Goal: Task Accomplishment & Management: Manage account settings

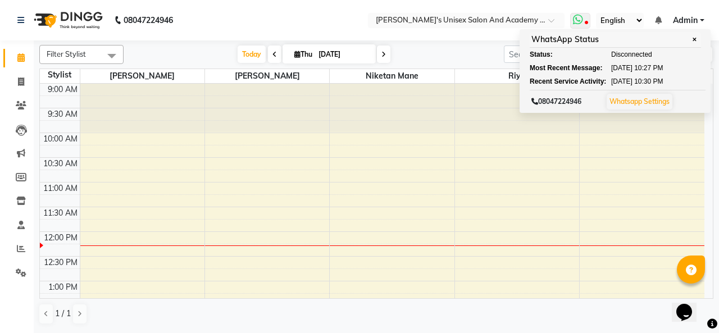
drag, startPoint x: 0, startPoint y: 0, endPoint x: 587, endPoint y: 23, distance: 587.9
click at [587, 23] on icon at bounding box center [586, 24] width 3 height 6
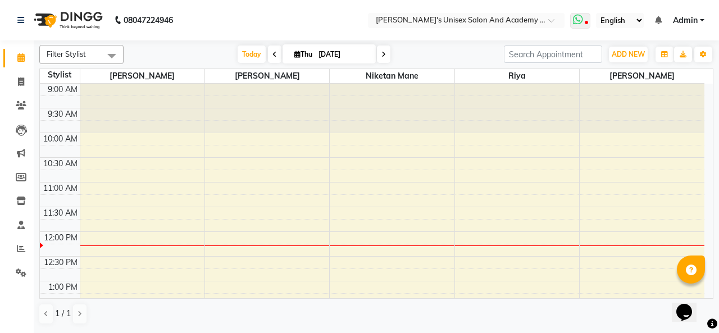
click at [587, 23] on icon at bounding box center [586, 24] width 3 height 6
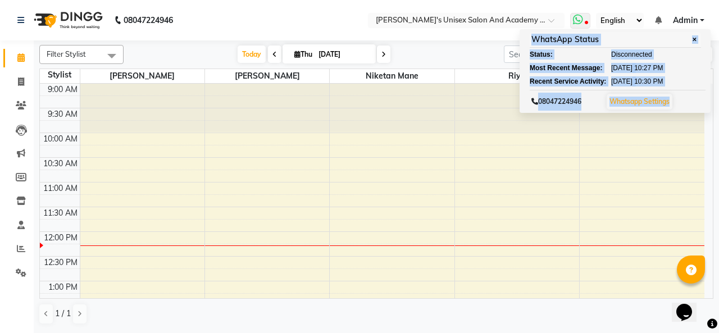
click at [588, 23] on icon at bounding box center [586, 24] width 3 height 6
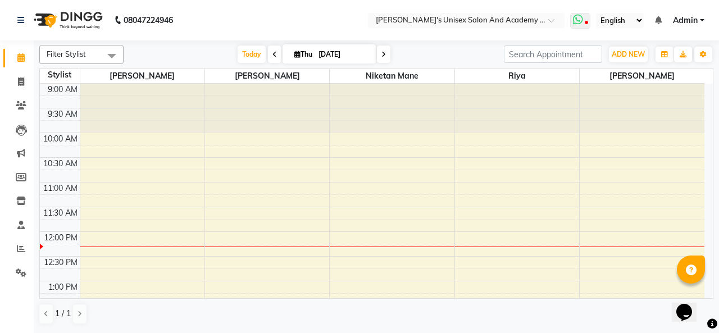
click at [589, 17] on span at bounding box center [580, 21] width 20 height 16
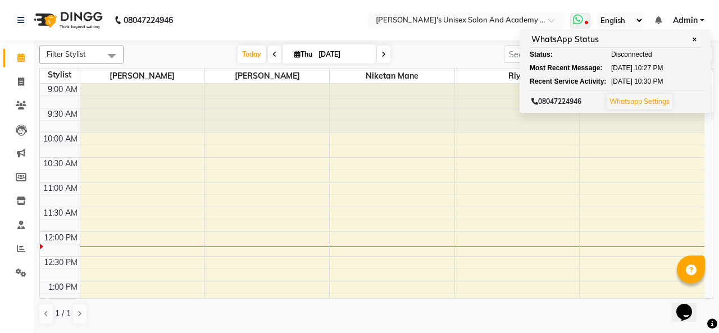
click at [580, 22] on icon at bounding box center [578, 19] width 10 height 11
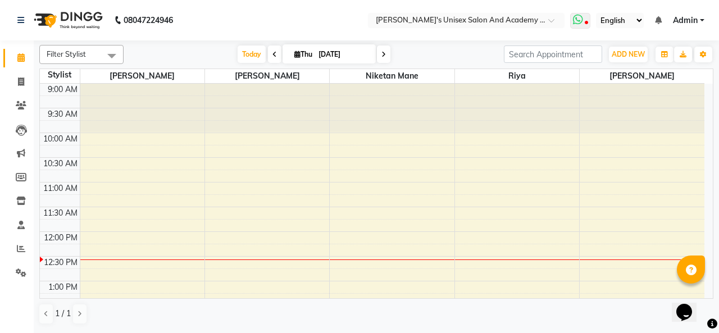
click at [582, 21] on icon at bounding box center [578, 19] width 10 height 11
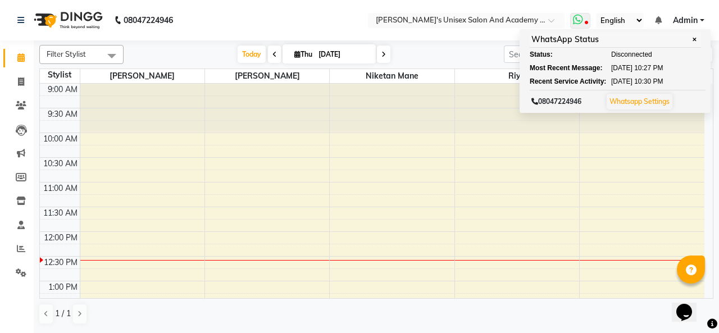
click at [583, 21] on icon at bounding box center [578, 19] width 10 height 11
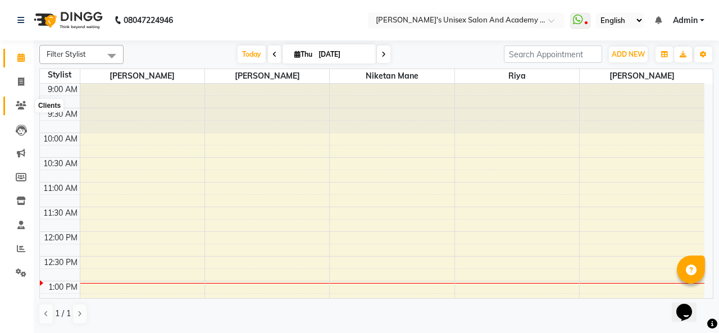
click at [26, 106] on icon at bounding box center [21, 105] width 11 height 8
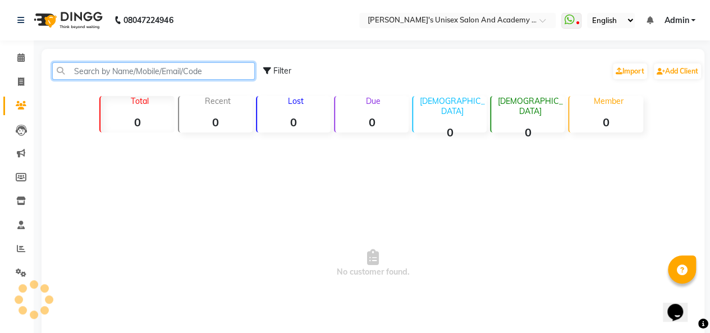
click at [120, 72] on input "text" at bounding box center [153, 70] width 203 height 17
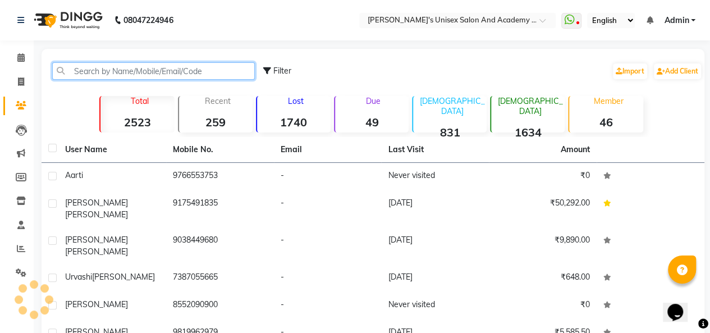
paste input "7083344698"
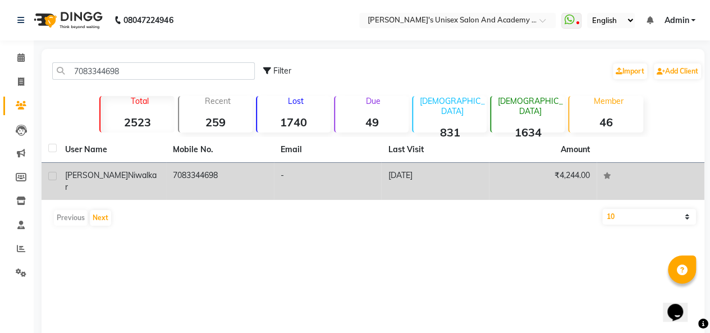
click at [215, 170] on td "7083344698" at bounding box center [220, 181] width 108 height 37
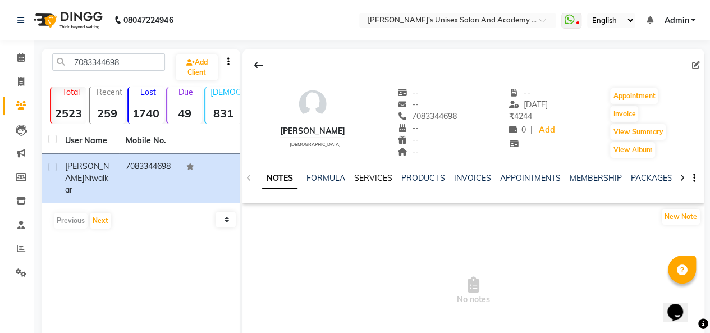
click at [370, 177] on link "SERVICES" at bounding box center [373, 178] width 38 height 10
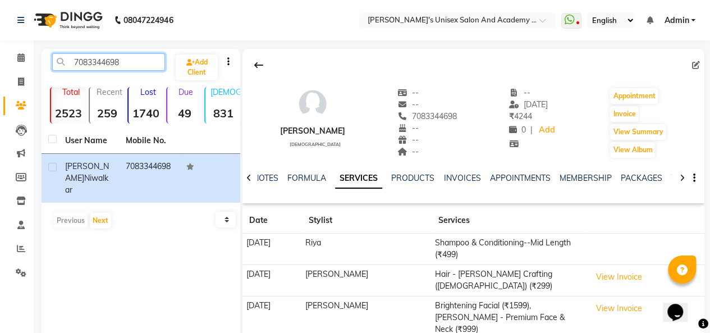
click at [135, 63] on input "7083344698" at bounding box center [108, 61] width 113 height 17
type input "7"
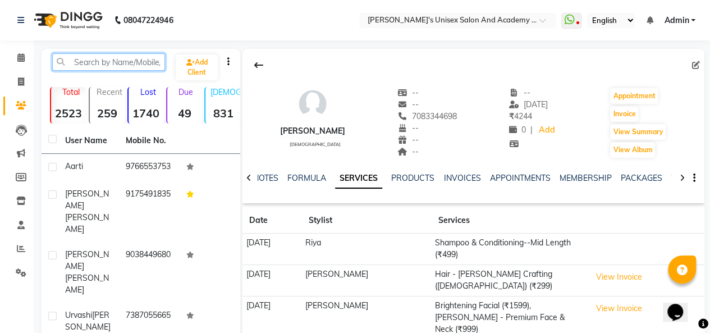
paste input "9823246768"
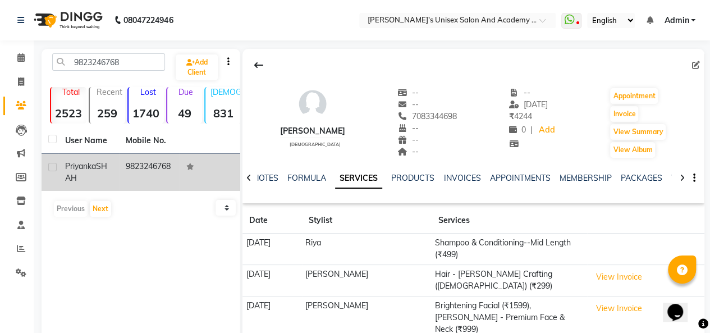
click at [79, 167] on span "Priyanka" at bounding box center [80, 166] width 31 height 10
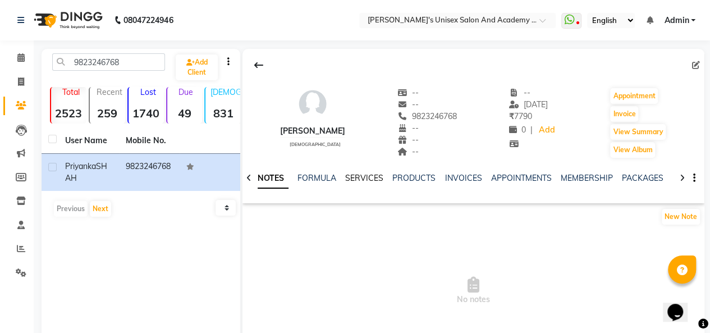
click at [359, 177] on link "SERVICES" at bounding box center [364, 178] width 38 height 10
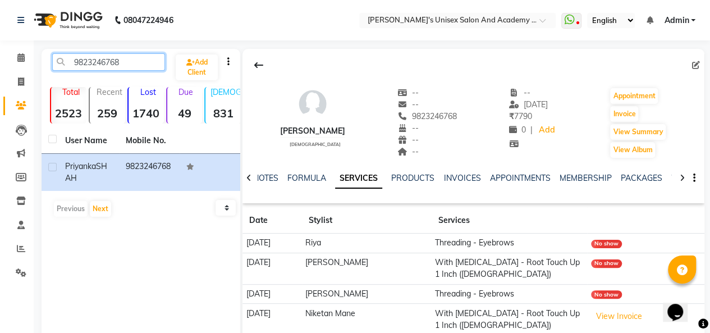
click at [153, 65] on input "9823246768" at bounding box center [108, 61] width 113 height 17
type input "9"
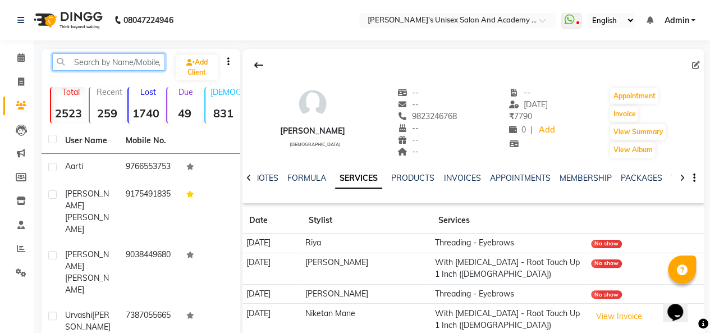
paste input "[PERSON_NAME]"
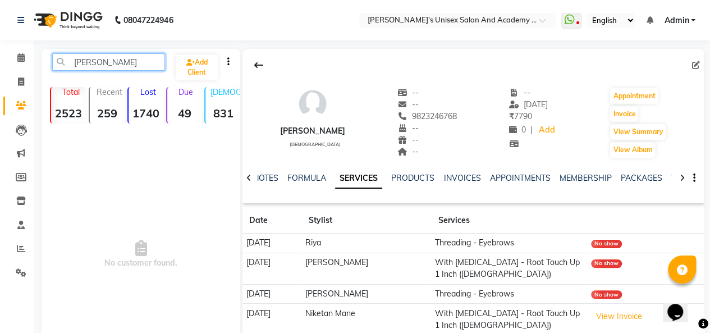
click at [151, 66] on input "[PERSON_NAME]" at bounding box center [108, 61] width 113 height 17
type input "H"
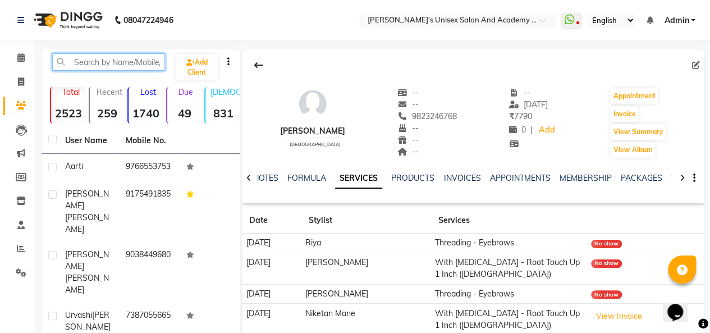
click at [106, 63] on input "text" at bounding box center [108, 61] width 113 height 17
paste input "8118820431"
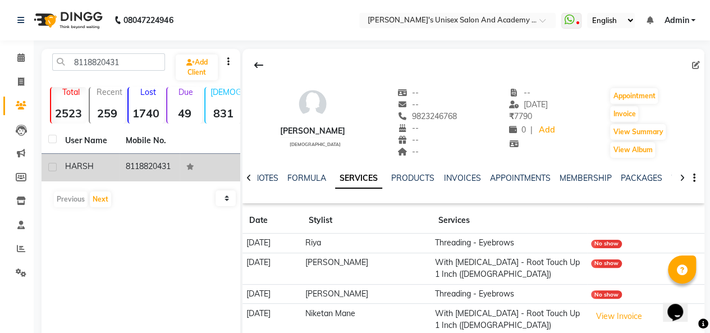
click at [124, 161] on td "8118820431" at bounding box center [149, 168] width 61 height 28
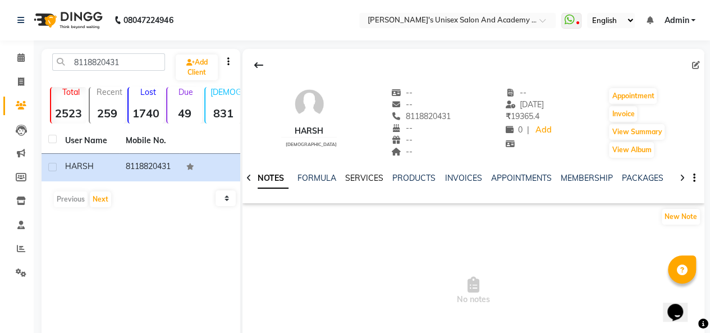
click at [375, 176] on link "SERVICES" at bounding box center [364, 178] width 38 height 10
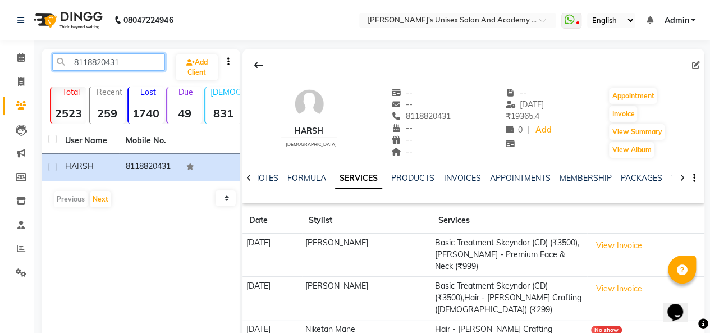
click at [123, 65] on input "8118820431" at bounding box center [108, 61] width 113 height 17
type input "8"
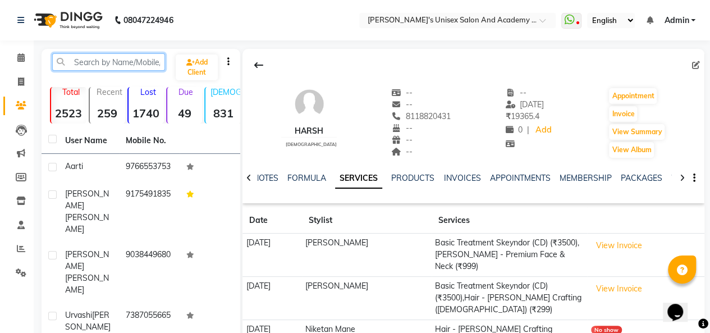
paste input "9902613137"
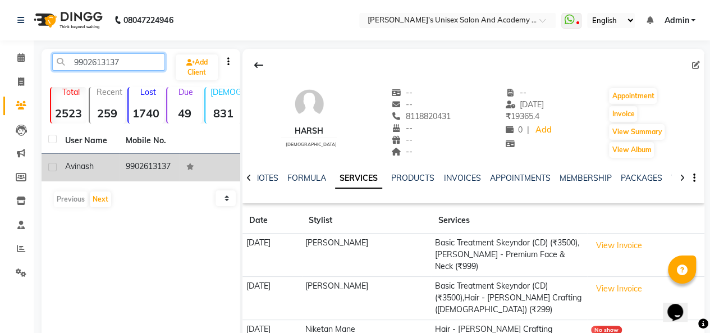
type input "9902613137"
click at [144, 162] on td "9902613137" at bounding box center [149, 168] width 61 height 28
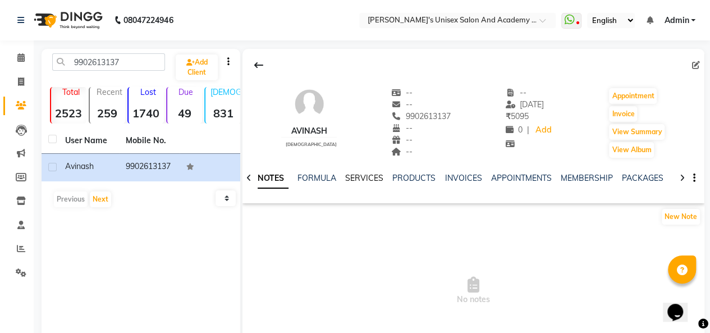
click at [354, 177] on link "SERVICES" at bounding box center [364, 178] width 38 height 10
